Goal: Information Seeking & Learning: Find specific page/section

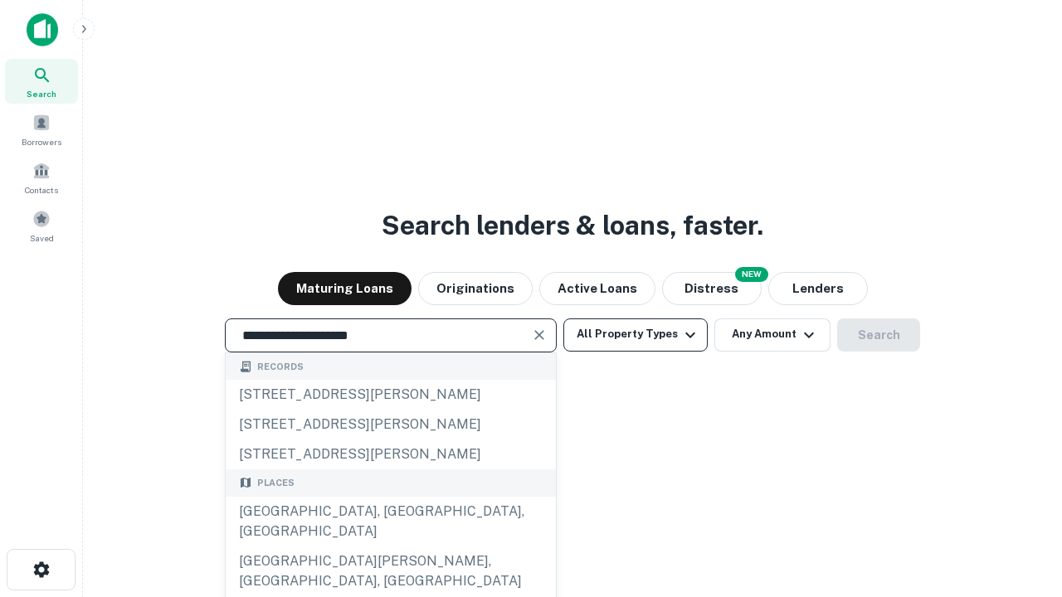
click at [390, 547] on div "[GEOGRAPHIC_DATA], [GEOGRAPHIC_DATA], [GEOGRAPHIC_DATA]" at bounding box center [391, 522] width 330 height 50
click at [635, 334] on button "All Property Types" at bounding box center [635, 334] width 144 height 33
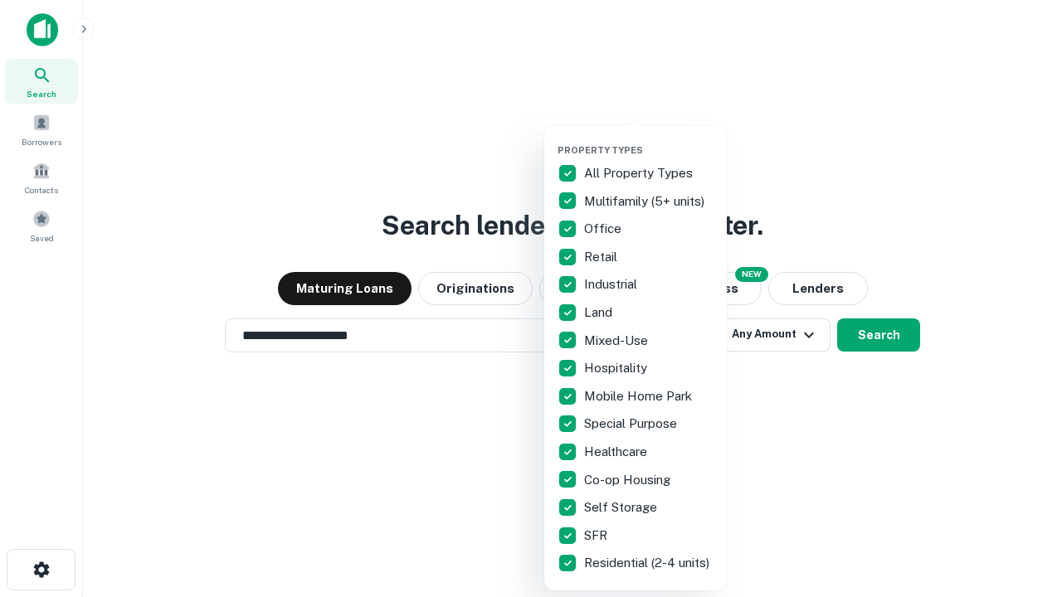
type input "**********"
click at [649, 139] on button "button" at bounding box center [648, 139] width 182 height 1
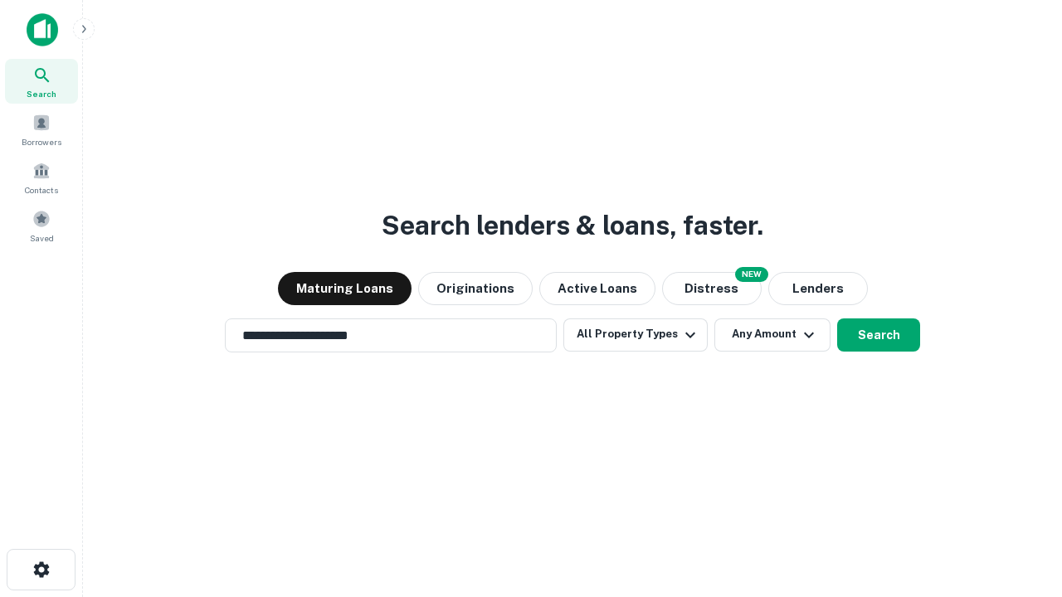
scroll to position [10, 200]
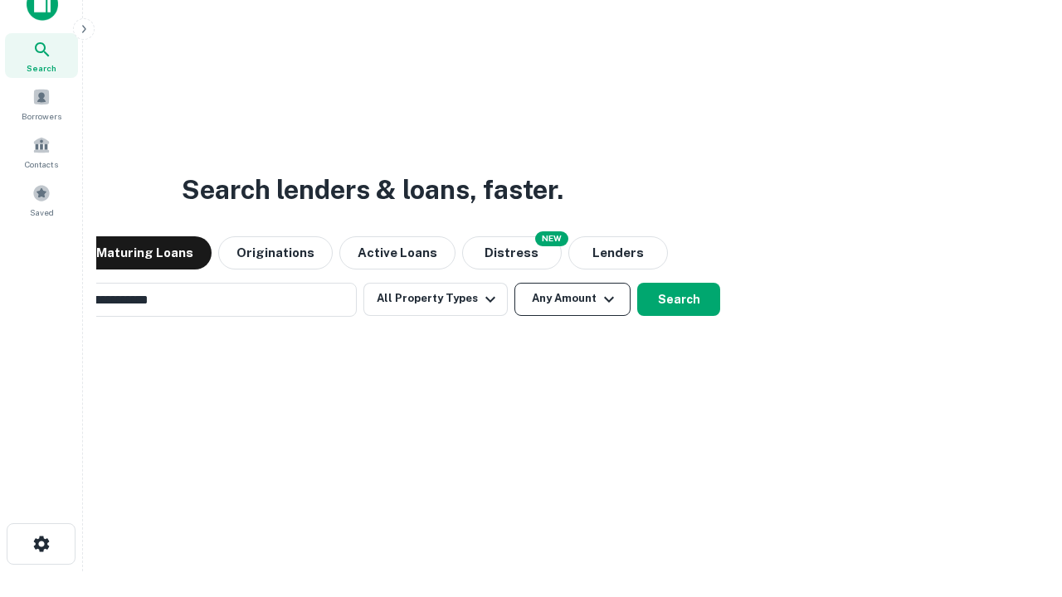
click at [514, 283] on button "Any Amount" at bounding box center [572, 299] width 116 height 33
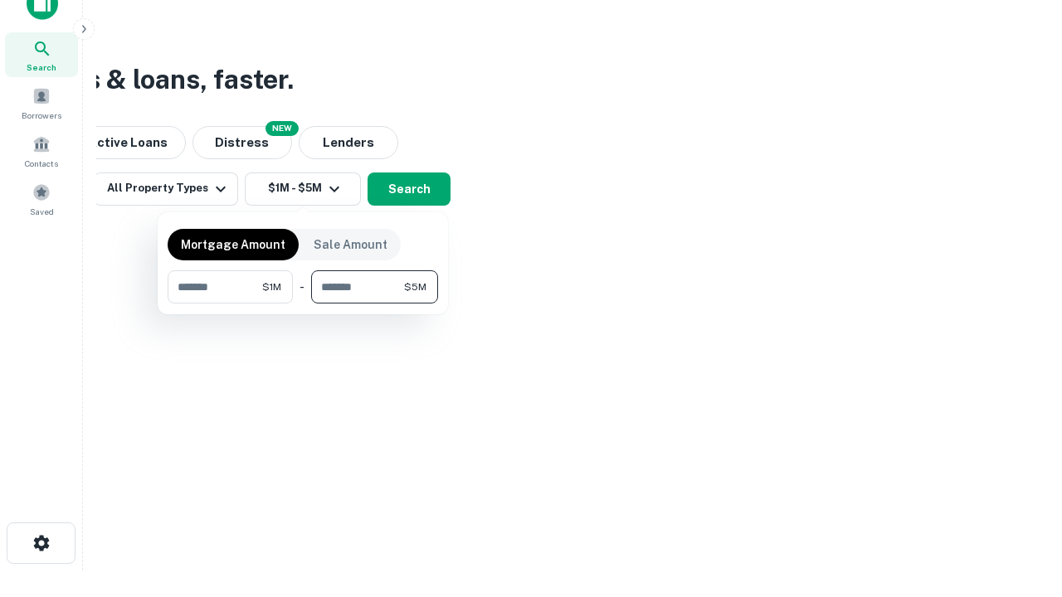
type input "*******"
click at [303, 304] on button "button" at bounding box center [303, 304] width 270 height 1
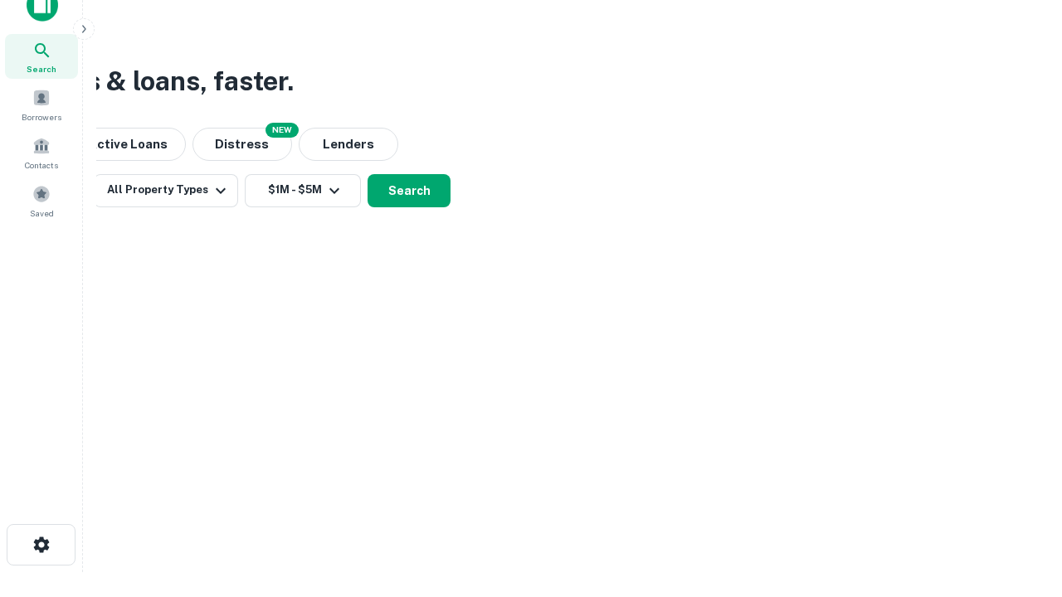
scroll to position [10, 306]
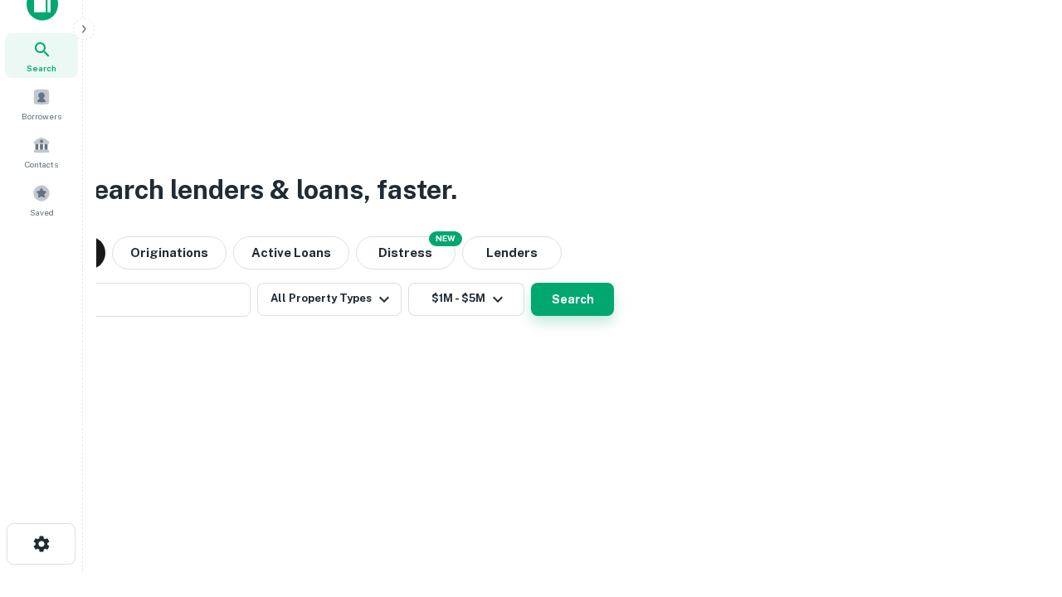
click at [531, 283] on button "Search" at bounding box center [572, 299] width 83 height 33
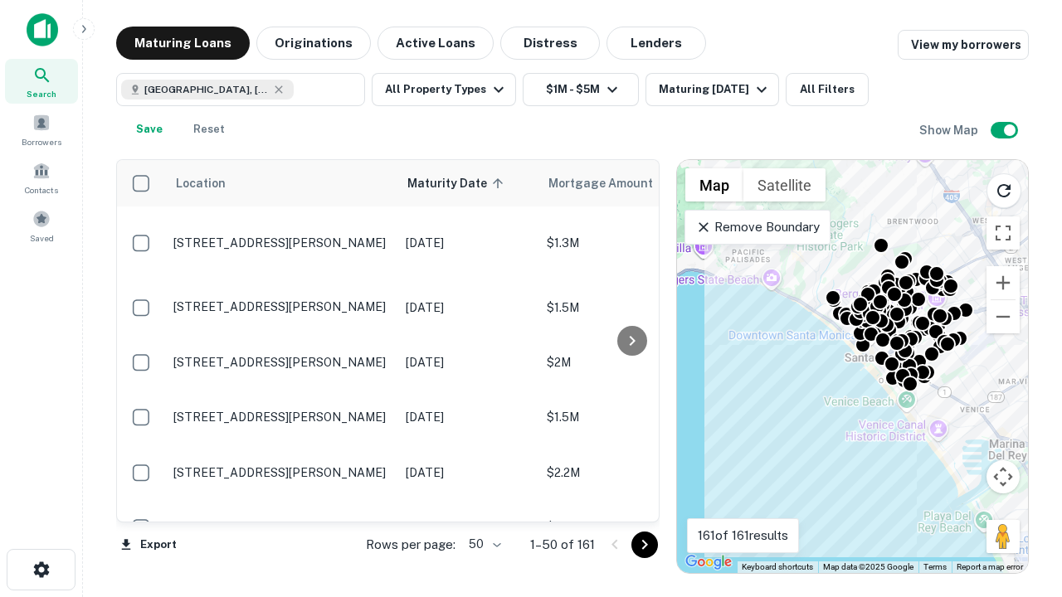
click at [482, 544] on body "Search Borrowers Contacts Saved Maturing Loans Originations Active Loans Distre…" at bounding box center [531, 298] width 1062 height 597
click at [483, 503] on li "25" at bounding box center [483, 503] width 48 height 30
